Goal: Task Accomplishment & Management: Manage account settings

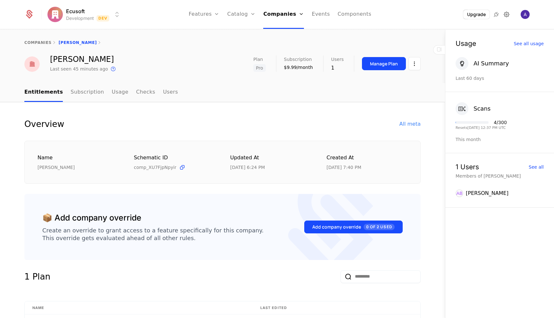
click at [506, 16] on icon at bounding box center [507, 15] width 8 height 8
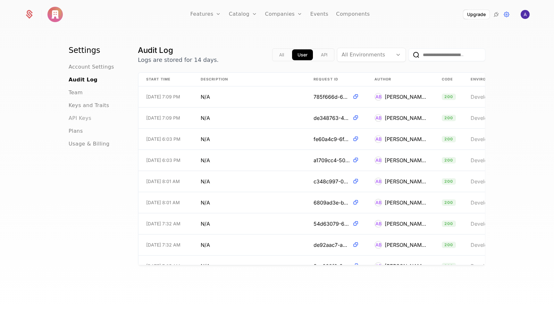
click at [80, 117] on span "API Keys" at bounding box center [80, 119] width 23 height 8
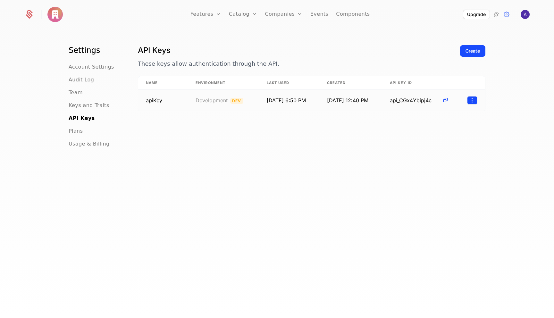
click at [473, 100] on html "Features Features Flags Catalog Plans Add Ons Credits Configuration Companies C…" at bounding box center [277, 159] width 554 height 318
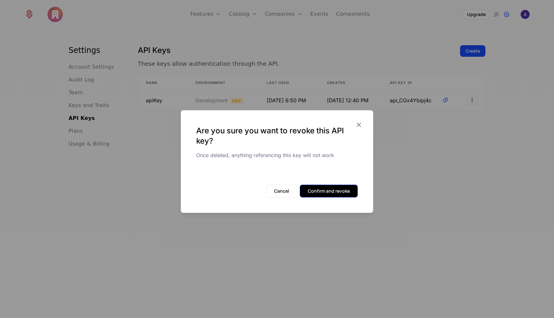
click at [330, 192] on button "Confirm and revoke" at bounding box center [329, 191] width 58 height 13
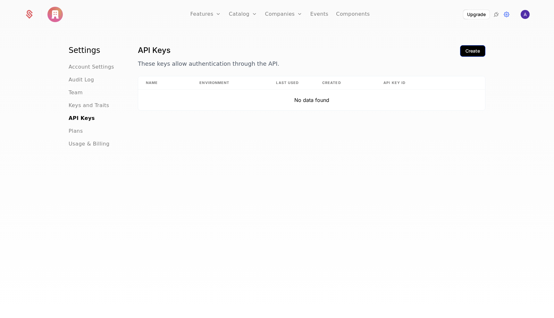
click at [472, 52] on div "Create" at bounding box center [473, 51] width 14 height 6
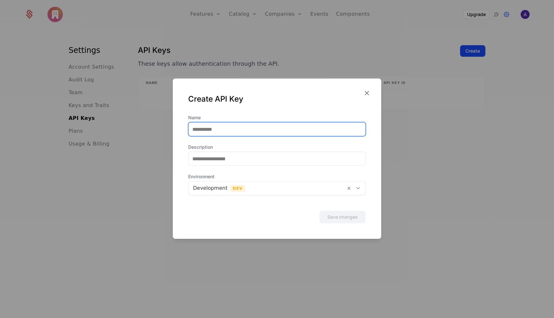
click at [227, 133] on input "Name" at bounding box center [277, 129] width 177 height 13
type input "*"
type input "**********"
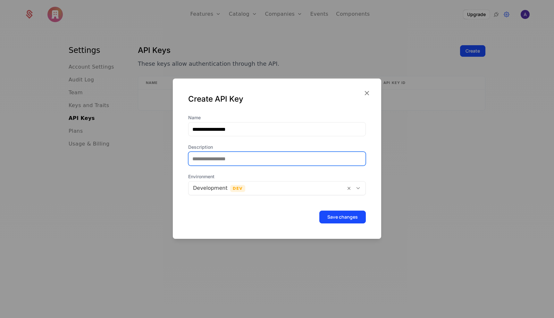
click at [222, 160] on input "Description" at bounding box center [277, 158] width 177 height 13
type input "**********"
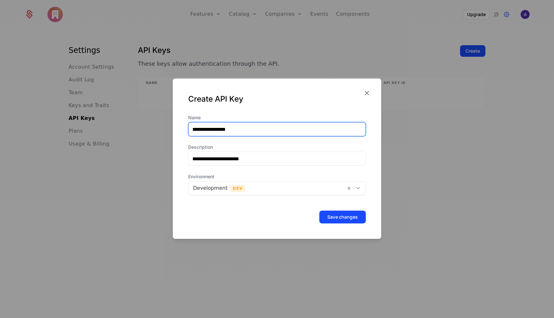
drag, startPoint x: 248, startPoint y: 130, endPoint x: 164, endPoint y: 127, distance: 83.8
click at [164, 127] on div "**********" at bounding box center [277, 159] width 554 height 318
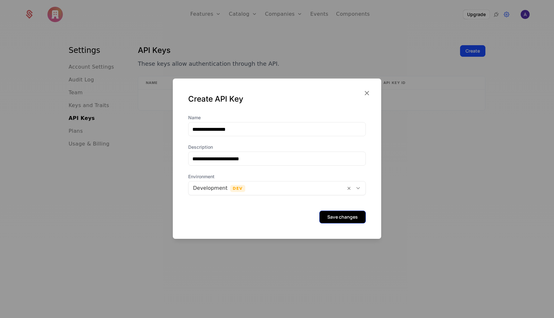
click at [335, 218] on button "Save changes" at bounding box center [343, 217] width 47 height 13
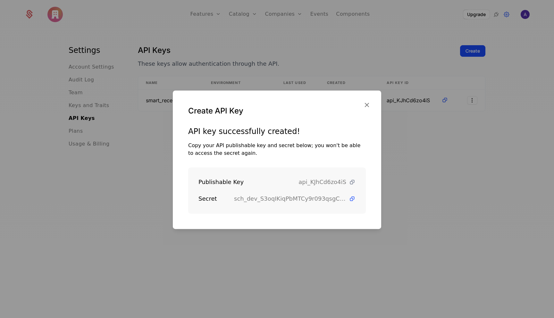
click at [354, 182] on icon at bounding box center [352, 182] width 7 height 7
click at [354, 200] on icon at bounding box center [352, 199] width 7 height 7
drag, startPoint x: 239, startPoint y: 184, endPoint x: 196, endPoint y: 183, distance: 43.0
click at [196, 183] on div "Publishable Key api_KJhCd6zo4iS Secret sch_dev_S3oqIKiqPbMTCy9r093qsgCwIVOBz1EL" at bounding box center [277, 190] width 178 height 46
copy div "Publishable Key"
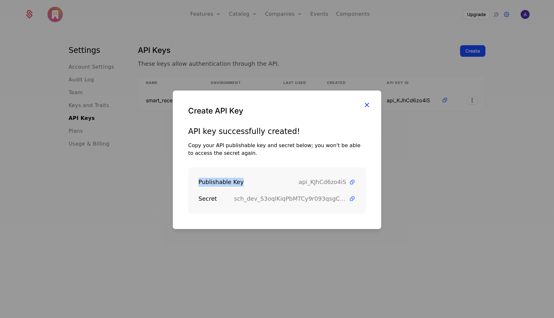
click at [368, 105] on icon "button" at bounding box center [367, 105] width 8 height 8
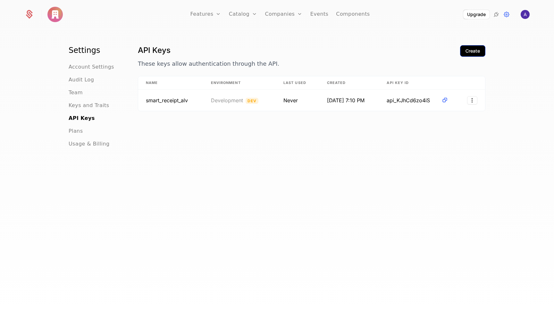
click at [473, 51] on div "Create" at bounding box center [473, 51] width 14 height 6
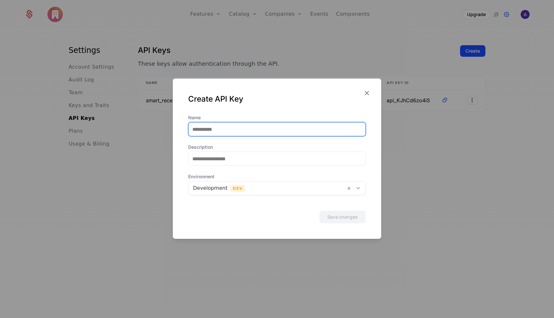
click at [247, 133] on input "Name" at bounding box center [277, 129] width 177 height 13
type input "**********"
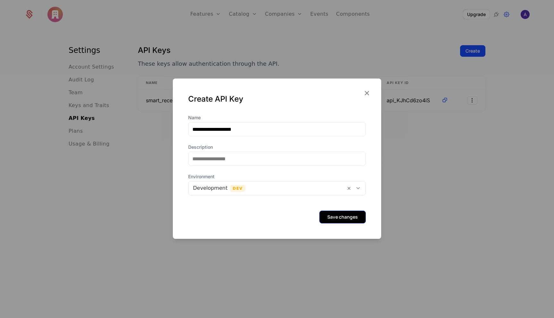
click at [333, 218] on button "Save changes" at bounding box center [343, 217] width 47 height 13
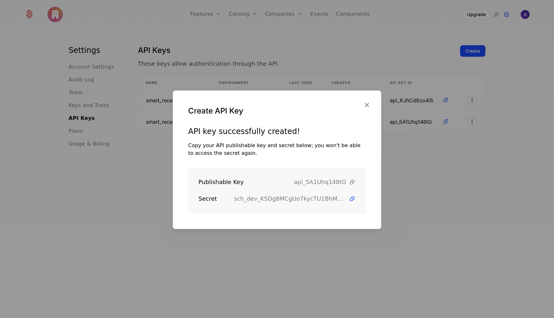
click at [353, 181] on icon at bounding box center [352, 182] width 7 height 7
click at [353, 198] on icon at bounding box center [352, 199] width 7 height 7
click at [366, 106] on icon "button" at bounding box center [367, 105] width 8 height 8
